Goal: Communication & Community: Answer question/provide support

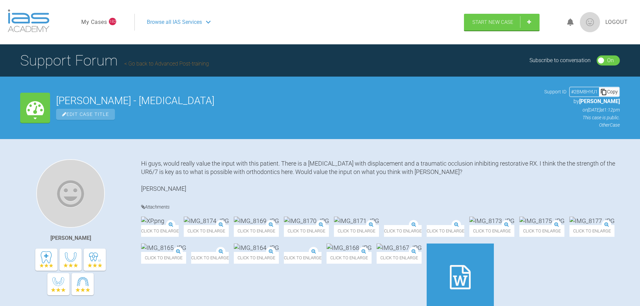
scroll to position [3809, 0]
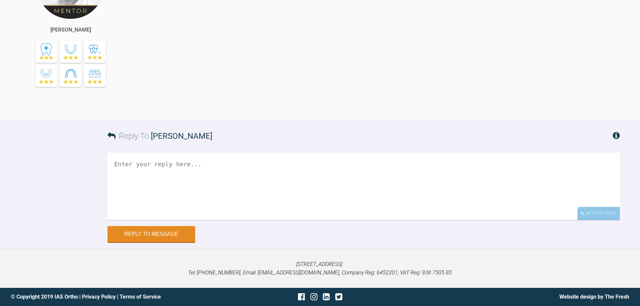
scroll to position [1454, 0]
click at [617, 218] on div "Attach Files" at bounding box center [598, 213] width 42 height 13
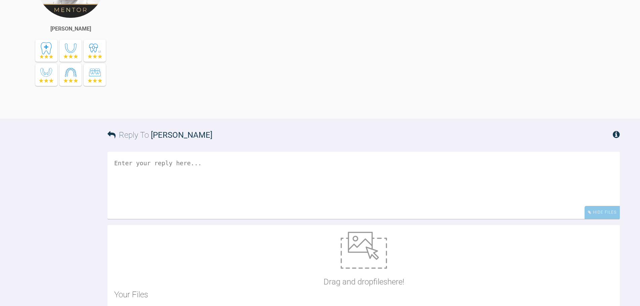
scroll to position [1441, 0]
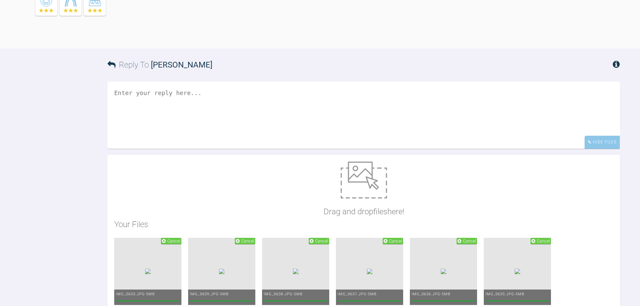
click at [253, 149] on textarea at bounding box center [364, 115] width 512 height 67
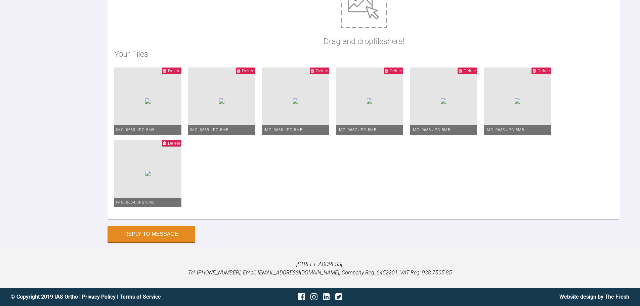
scroll to position [1676, 0]
type textarea "Hi [PERSON_NAME], This is [PERSON_NAME] at bond up. Upper 2-2 and upper 6's in …"
click at [135, 243] on button "Reply to Message" at bounding box center [152, 235] width 88 height 16
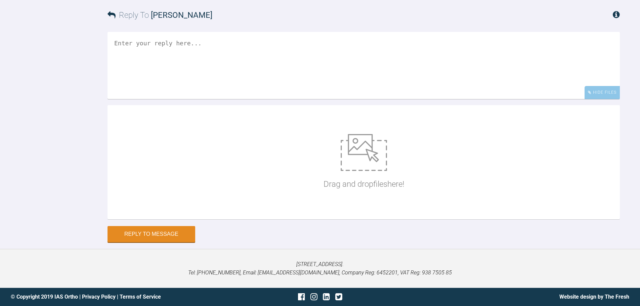
scroll to position [1678, 0]
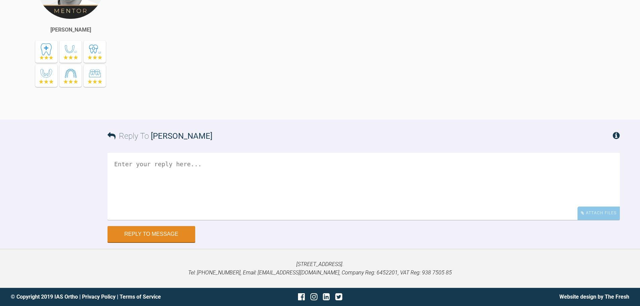
scroll to position [9586, 0]
click at [594, 220] on div "Attach Files" at bounding box center [598, 213] width 42 height 13
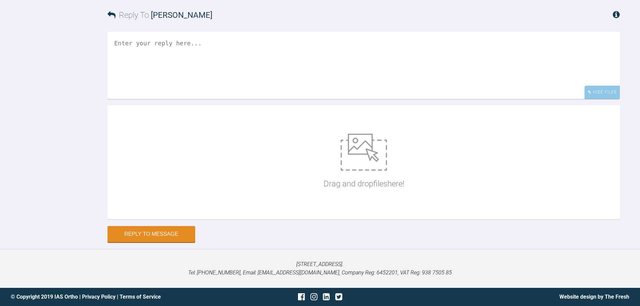
scroll to position [9740, 0]
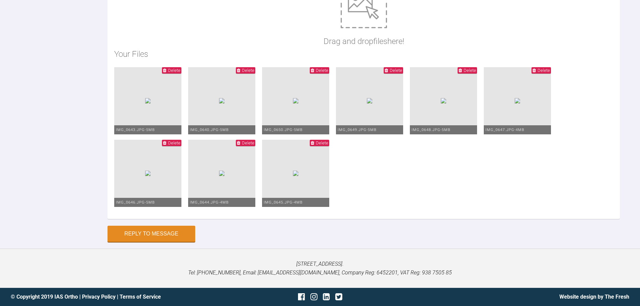
type textarea "Hi Asif, There has been a debond LL6/7 so I have rebonded and remained on 0.016…"
click at [161, 234] on button "Reply to Message" at bounding box center [152, 234] width 88 height 16
